Goal: Find specific page/section

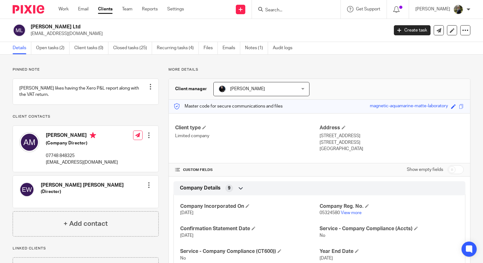
click at [276, 9] on input "Search" at bounding box center [292, 11] width 57 height 6
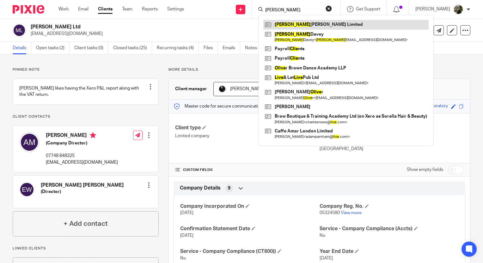
type input "clive"
click at [299, 22] on link at bounding box center [345, 24] width 165 height 9
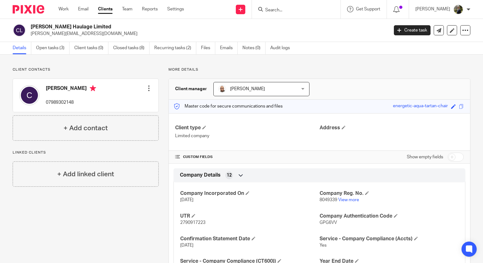
click at [289, 8] on input "Search" at bounding box center [292, 11] width 57 height 6
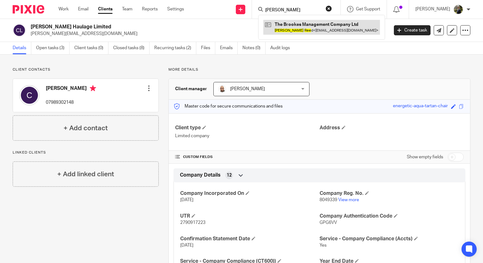
type input "[PERSON_NAME]"
click at [289, 23] on link at bounding box center [321, 27] width 117 height 15
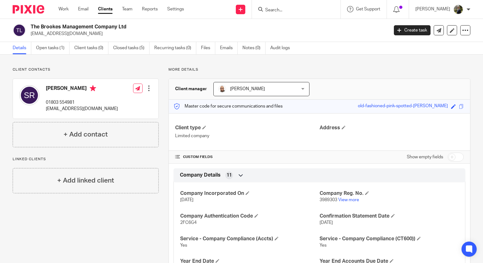
click at [298, 16] on div at bounding box center [296, 9] width 88 height 19
click at [293, 11] on input "Search" at bounding box center [292, 11] width 57 height 6
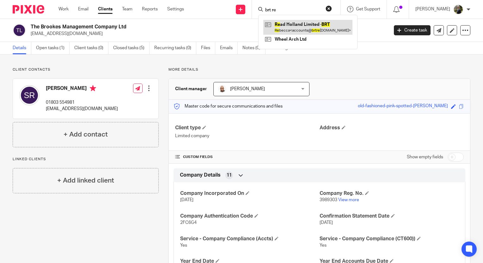
type input "brt re"
click at [300, 30] on link at bounding box center [307, 27] width 89 height 15
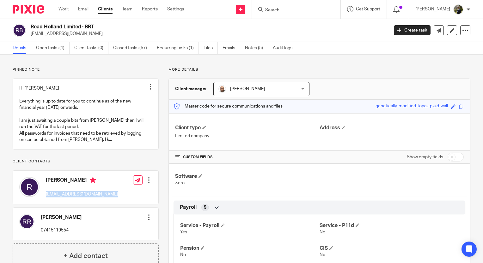
drag, startPoint x: 129, startPoint y: 202, endPoint x: 45, endPoint y: 201, distance: 83.4
click at [45, 201] on div "[PERSON_NAME] [EMAIL_ADDRESS][DOMAIN_NAME] Edit contact Create client from cont…" at bounding box center [85, 187] width 145 height 33
copy div "[EMAIL_ADDRESS][DOMAIN_NAME]"
click at [277, 10] on input "Search" at bounding box center [292, 11] width 57 height 6
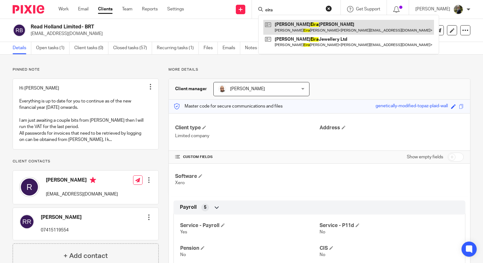
type input "eira"
click at [292, 31] on link at bounding box center [348, 27] width 171 height 15
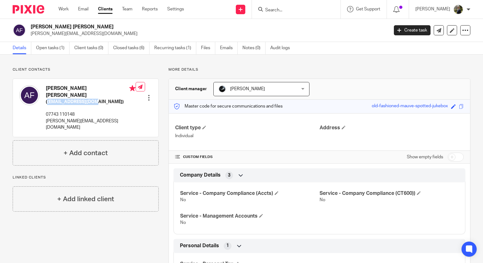
drag, startPoint x: 95, startPoint y: 96, endPoint x: 48, endPoint y: 96, distance: 46.8
click at [48, 99] on h5 "(amyeira88@gmail.com)" at bounding box center [91, 102] width 90 height 6
copy h5 "amyeira88@gmail.com"
click at [122, 90] on div "Amy Eira Fletcher (amyeira88@gmail.com) 07743 110148 amy@amyeirajewellery.co.uk…" at bounding box center [85, 108] width 145 height 58
click at [285, 9] on input "Search" at bounding box center [292, 11] width 57 height 6
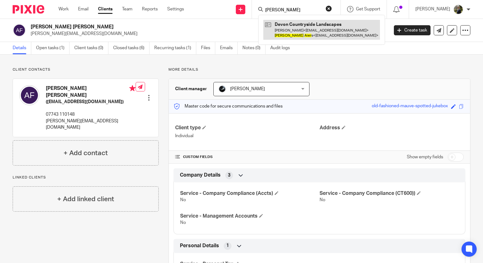
type input "stuart aier"
click at [297, 30] on link at bounding box center [321, 30] width 117 height 20
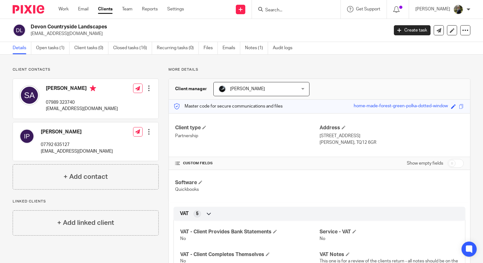
click at [286, 9] on input "Search" at bounding box center [292, 11] width 57 height 6
type input "c"
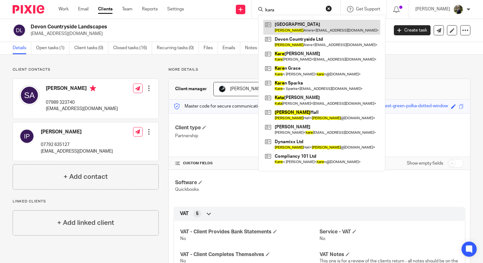
type input "kara"
click at [298, 21] on link at bounding box center [321, 27] width 117 height 15
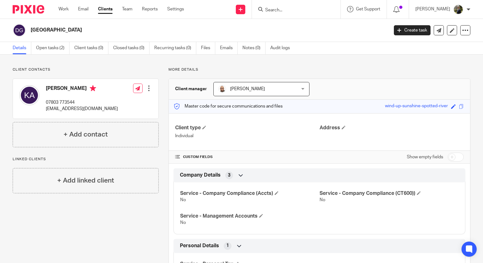
click at [82, 76] on div "Client contacts Kara Airers 07803 773544 info@devoncountrysidelandscapes.co.uk …" at bounding box center [86, 107] width 146 height 80
click at [37, 13] on img at bounding box center [29, 9] width 32 height 9
